Goal: Find specific page/section: Find specific page/section

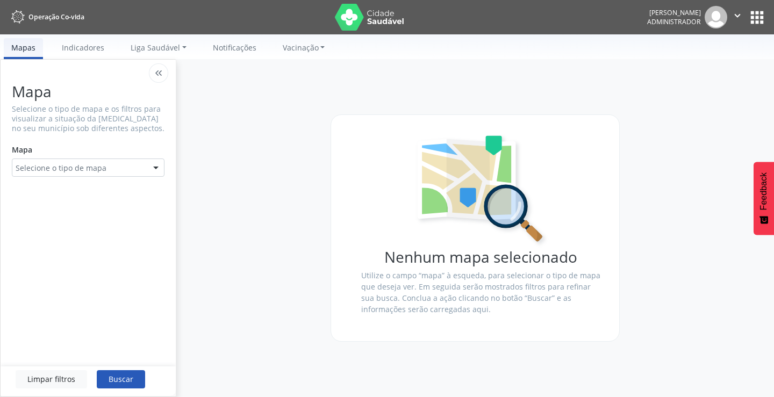
click at [758, 17] on button "apps" at bounding box center [756, 17] width 19 height 19
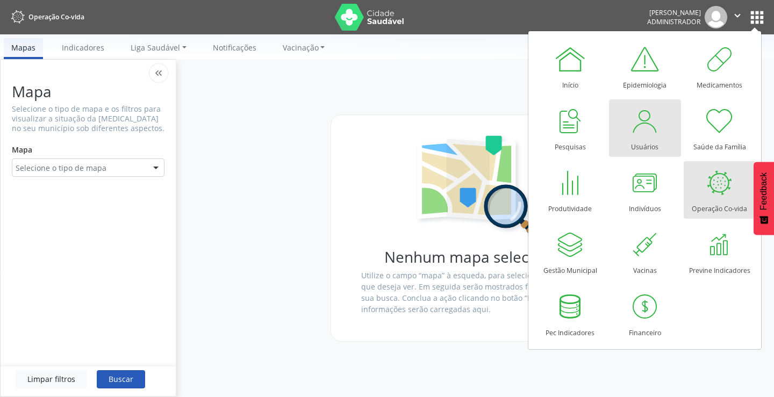
click at [641, 128] on div at bounding box center [645, 121] width 32 height 32
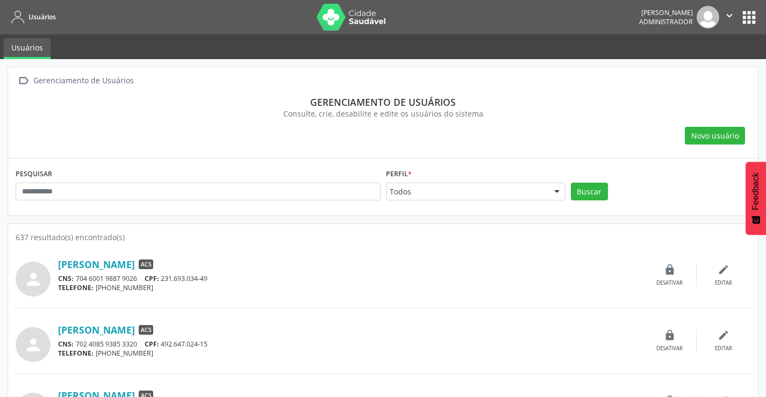
click at [748, 18] on button "apps" at bounding box center [748, 17] width 19 height 19
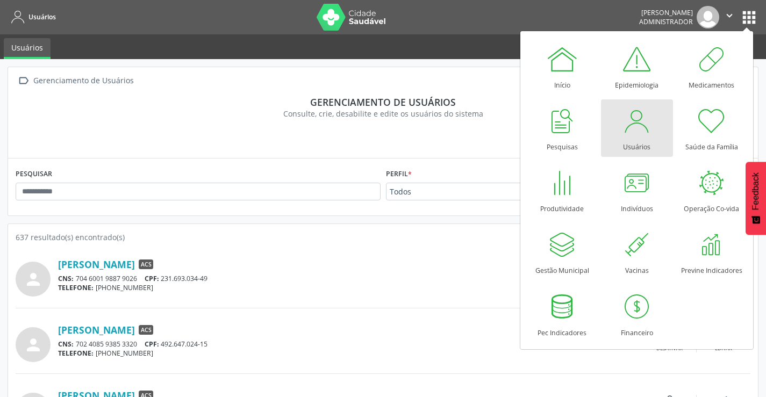
drag, startPoint x: 626, startPoint y: 139, endPoint x: 619, endPoint y: 134, distance: 8.9
click at [626, 138] on div "Usuários" at bounding box center [636, 144] width 27 height 15
click at [39, 191] on input "text" at bounding box center [198, 192] width 365 height 18
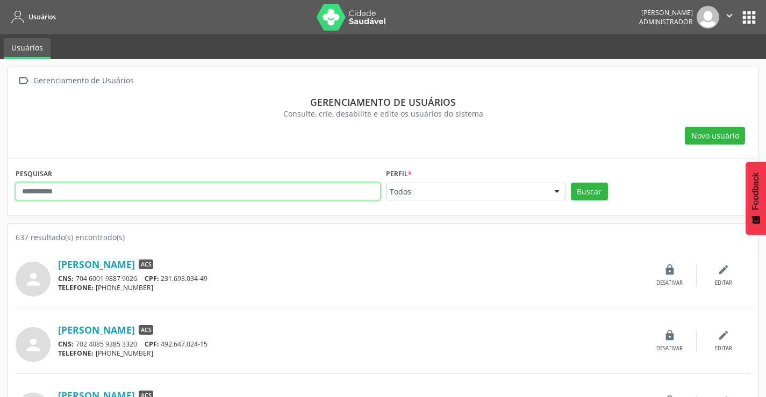
click at [34, 198] on input "text" at bounding box center [198, 192] width 365 height 18
type input "*******"
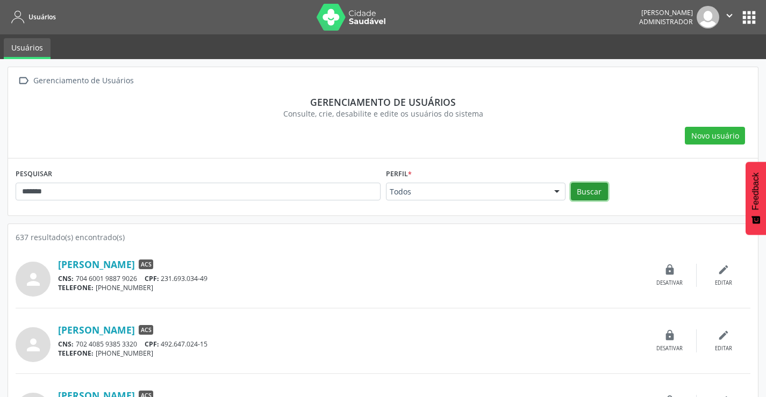
click at [583, 186] on button "Buscar" at bounding box center [589, 192] width 37 height 18
